Goal: Information Seeking & Learning: Learn about a topic

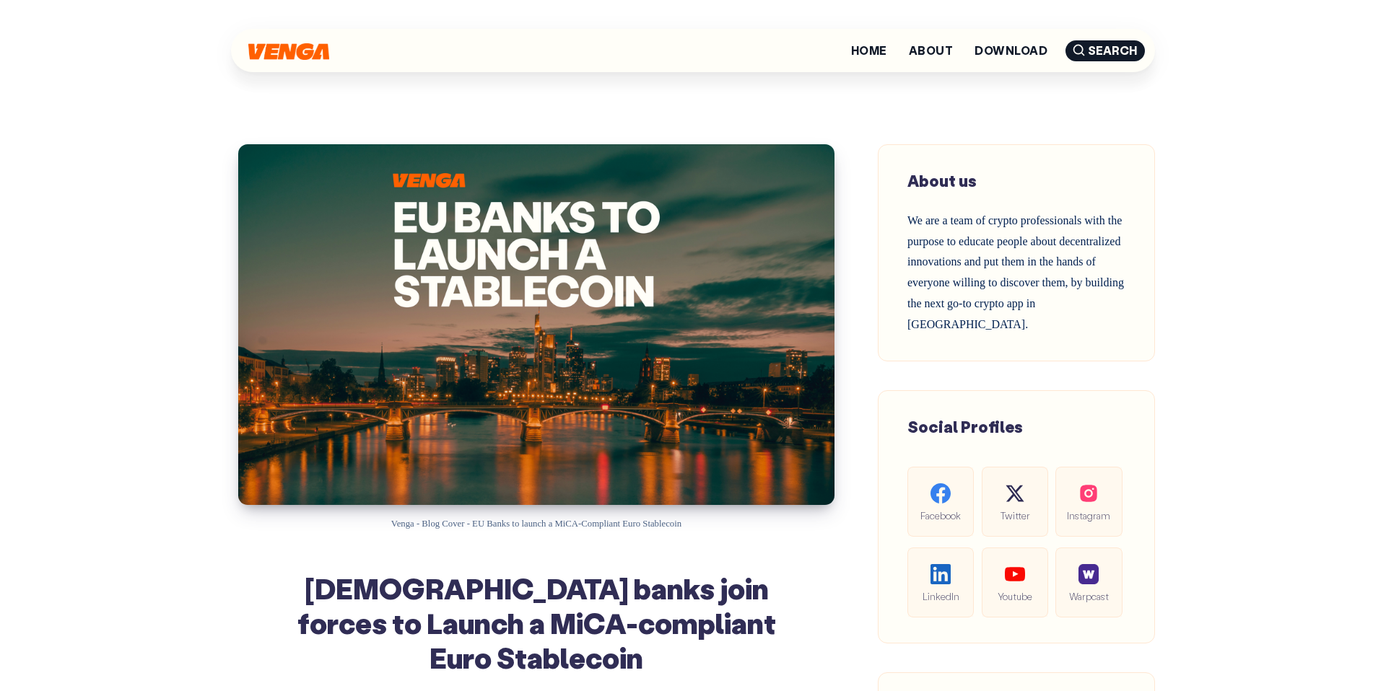
click at [276, 49] on img at bounding box center [288, 51] width 81 height 17
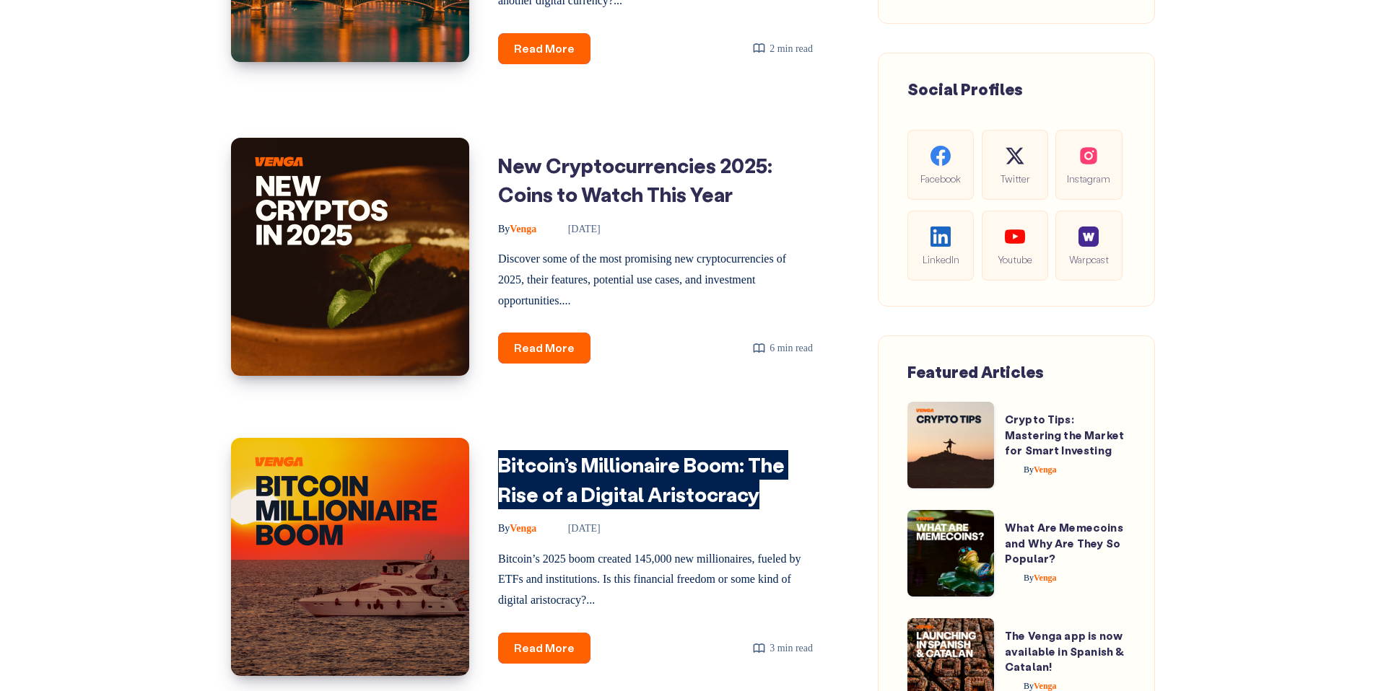
scroll to position [227, 0]
